Goal: Task Accomplishment & Management: Use online tool/utility

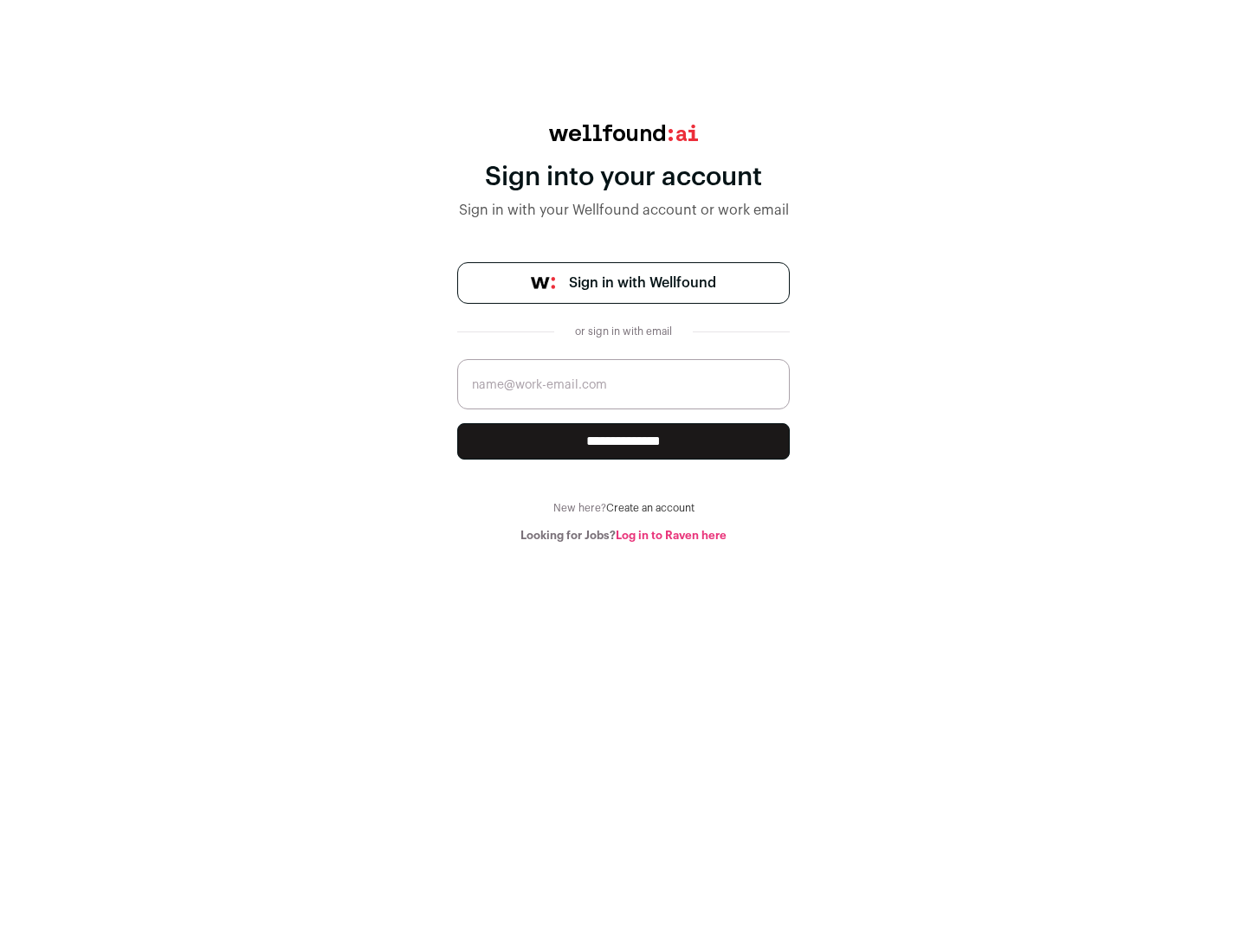
click at [642, 283] on span "Sign in with Wellfound" at bounding box center [642, 283] width 147 height 21
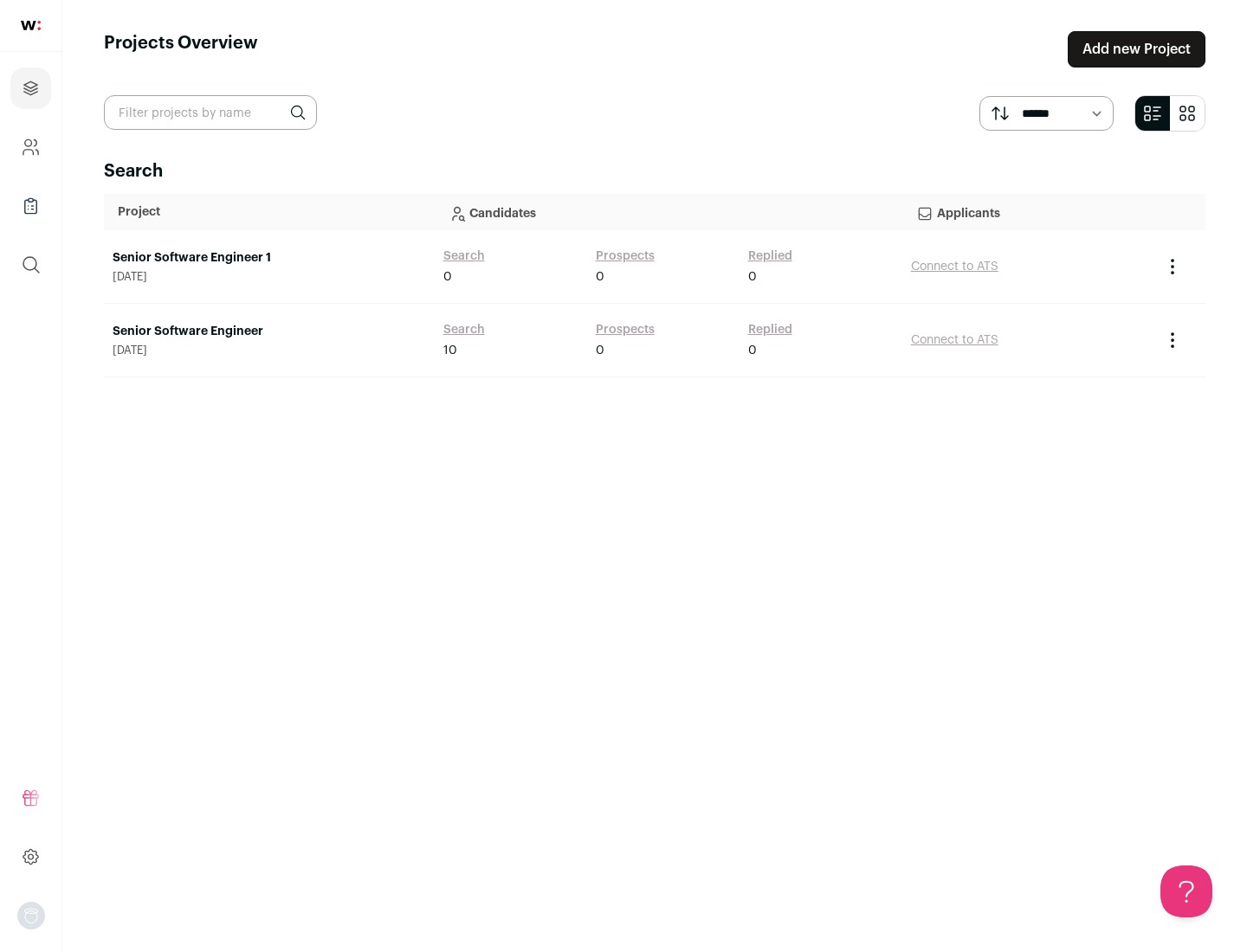
click at [268, 332] on link "Senior Software Engineer" at bounding box center [269, 332] width 314 height 17
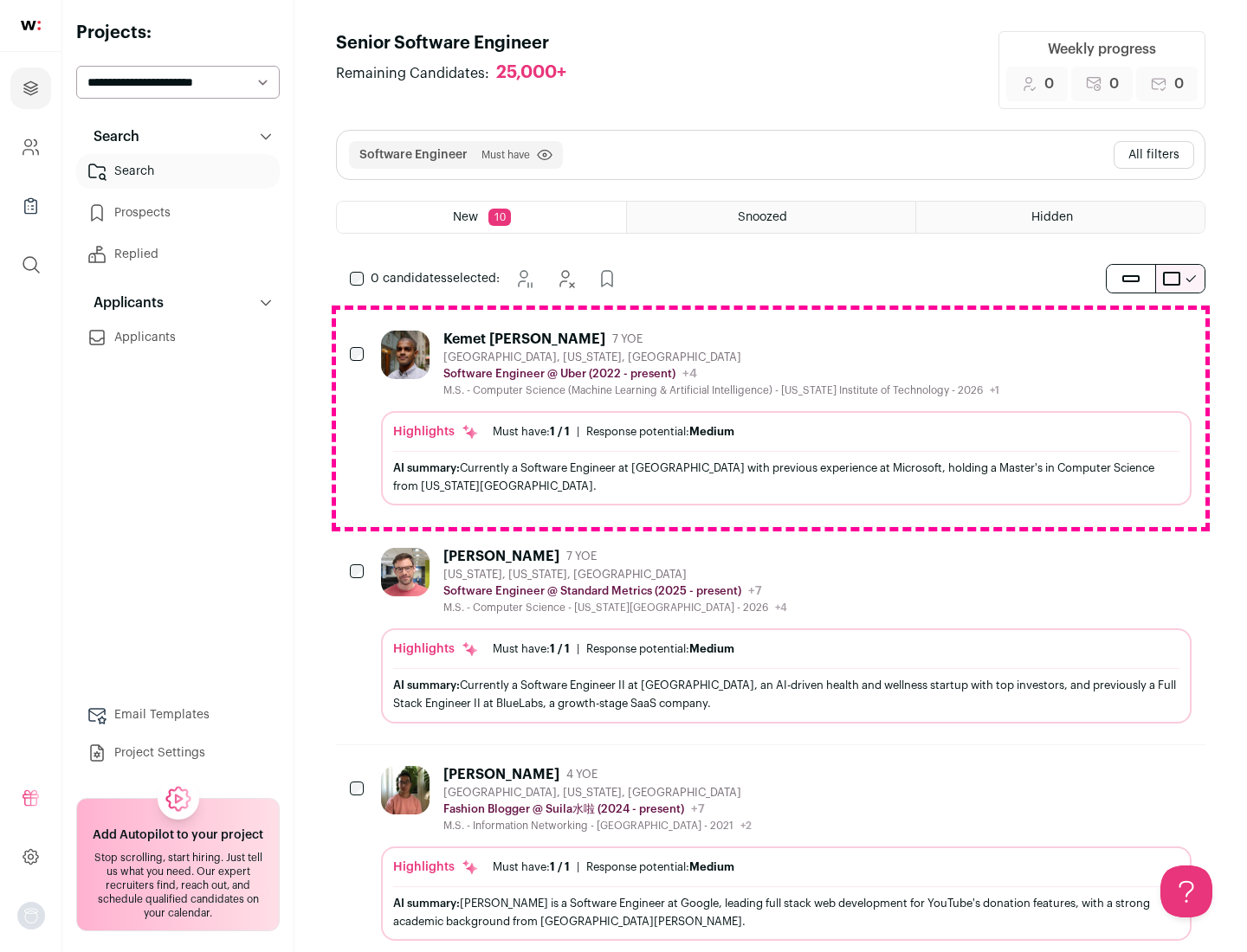
click at [771, 418] on div "Highlights Must have: 1 / 1 How many must haves have been fulfilled? | Response…" at bounding box center [786, 458] width 810 height 94
